Goal: Task Accomplishment & Management: Manage account settings

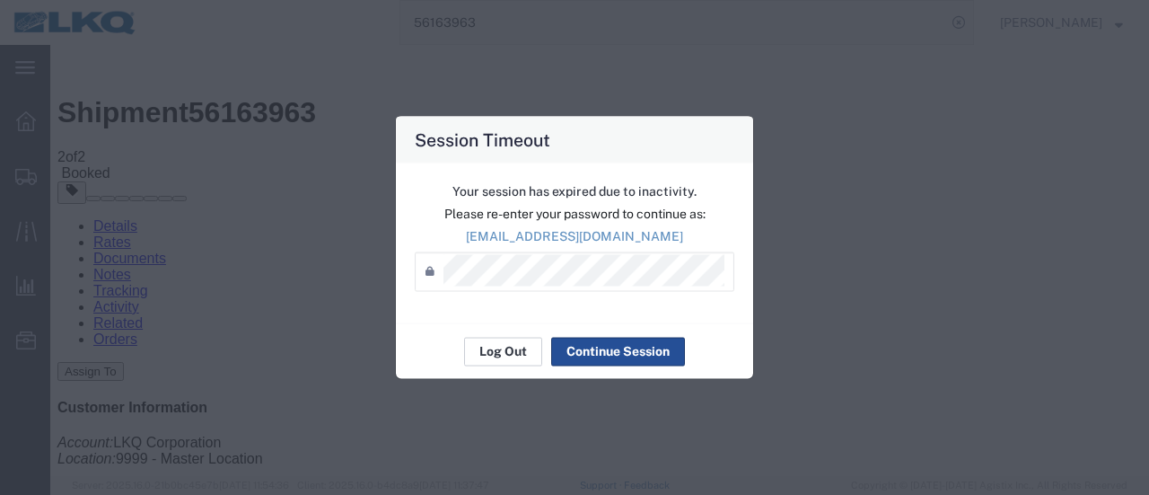
click at [504, 351] on button "Log Out" at bounding box center [503, 351] width 78 height 29
